Goal: Obtain resource: Obtain resource

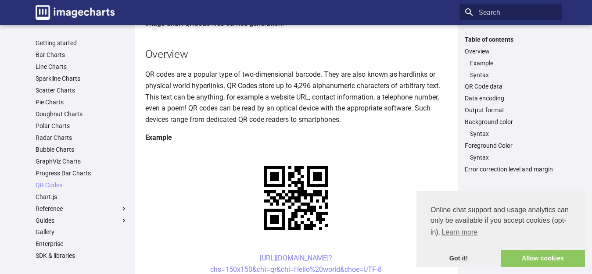
scroll to position [88, 0]
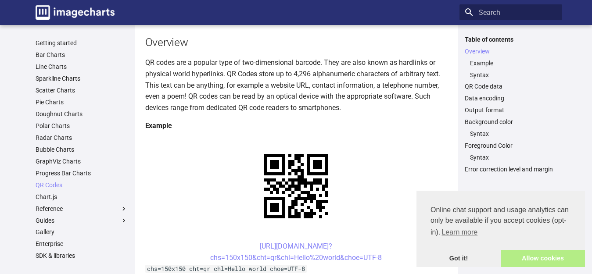
click at [545, 261] on link "Allow cookies" at bounding box center [543, 259] width 84 height 18
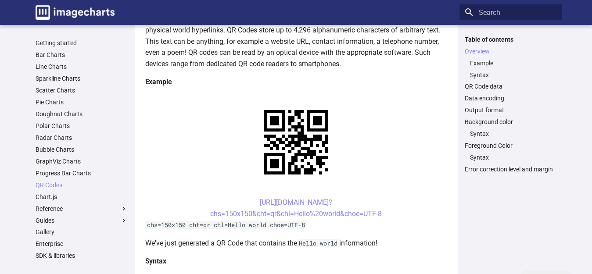
scroll to position [176, 0]
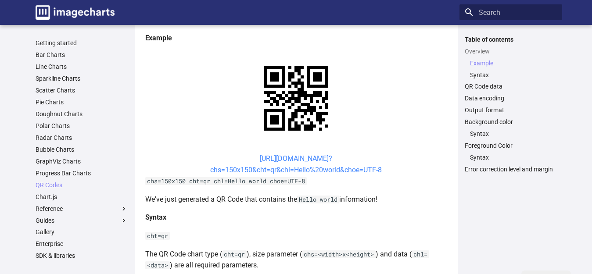
drag, startPoint x: 388, startPoint y: 171, endPoint x: 238, endPoint y: 167, distance: 150.2
click at [238, 167] on center "[URL][DOMAIN_NAME]? chs=150x150&cht=qr&chl=Hello%20world&choe=UTF-8" at bounding box center [296, 164] width 302 height 22
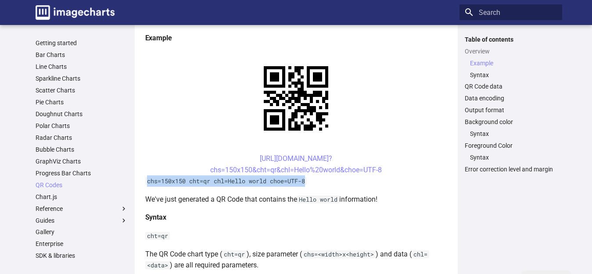
drag, startPoint x: 311, startPoint y: 180, endPoint x: 148, endPoint y: 181, distance: 162.9
copy code "chs=150x150 cht=qr chl=Hello world choe=UTF-8"
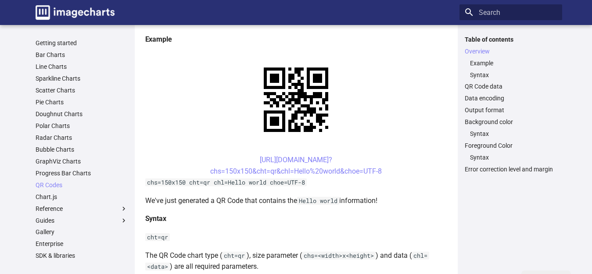
scroll to position [162, 0]
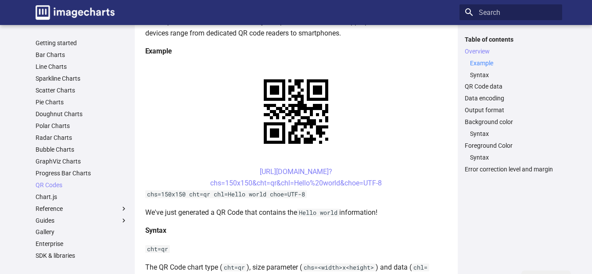
click at [477, 66] on link "Example" at bounding box center [513, 63] width 87 height 8
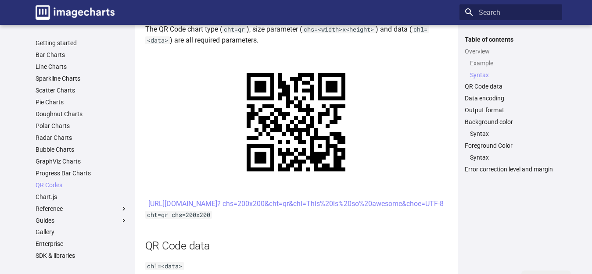
scroll to position [441, 0]
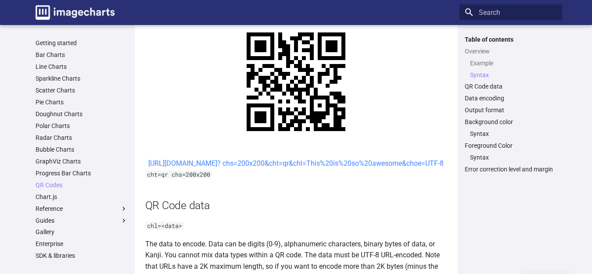
drag, startPoint x: 182, startPoint y: 175, endPoint x: 407, endPoint y: 175, distance: 224.4
click at [406, 170] on center "[URL][DOMAIN_NAME]? chs=200x200&cht=qr&chl=This%20is%20so%20awesome&choe=UTF-8" at bounding box center [296, 163] width 302 height 11
copy link "chs=200x200&cht=qr&chl=This%20is%20so%20awesome&choe=UTF-8"
